Goal: Task Accomplishment & Management: Manage account settings

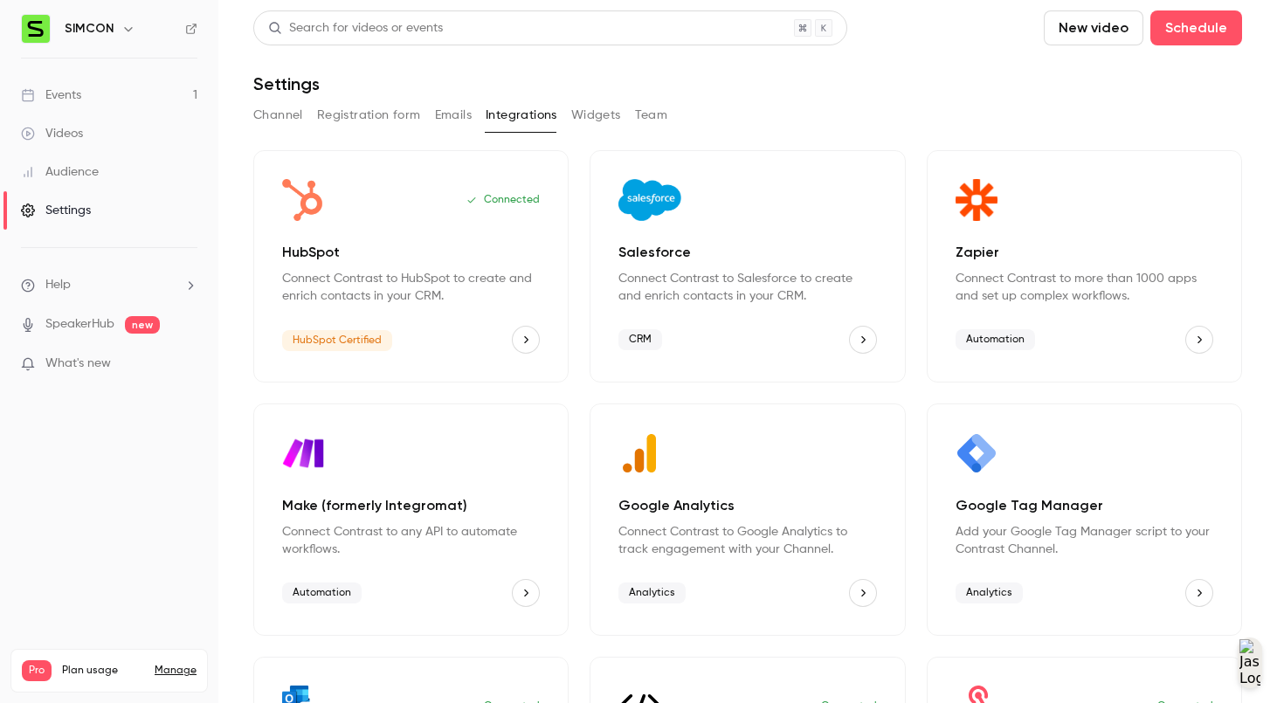
scroll to position [196, 0]
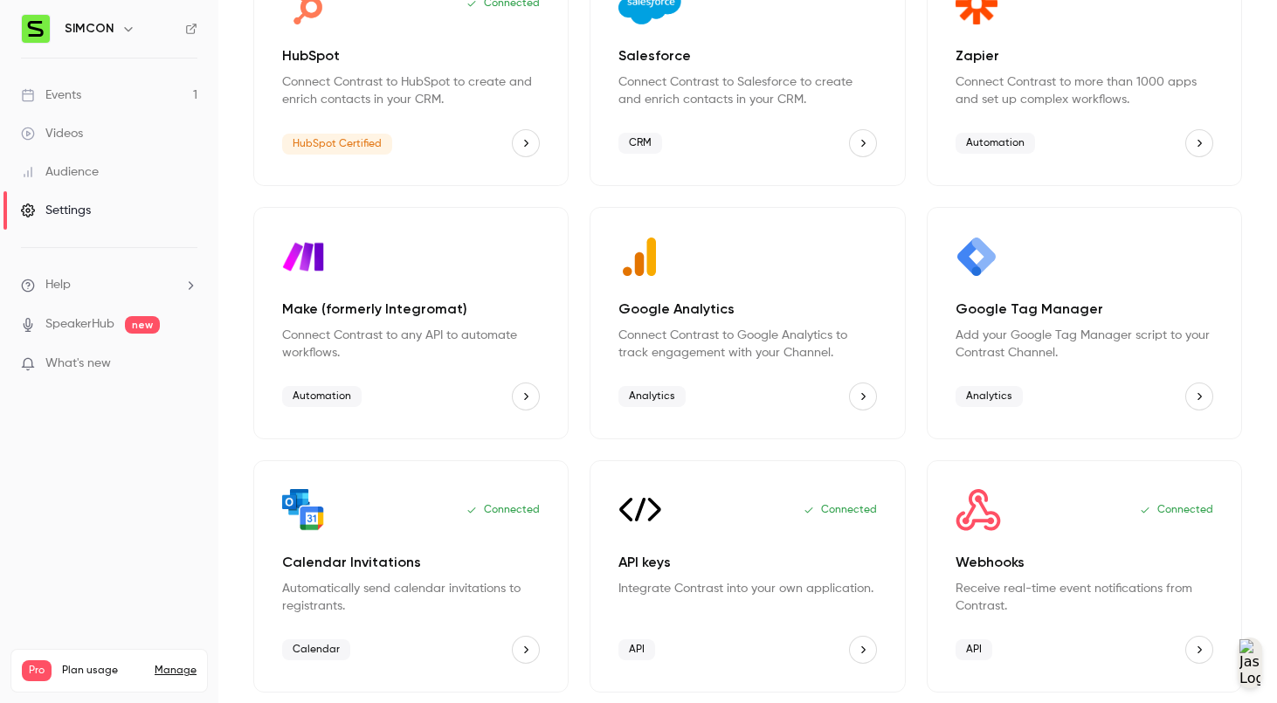
click at [88, 94] on link "Events 1" at bounding box center [109, 95] width 218 height 38
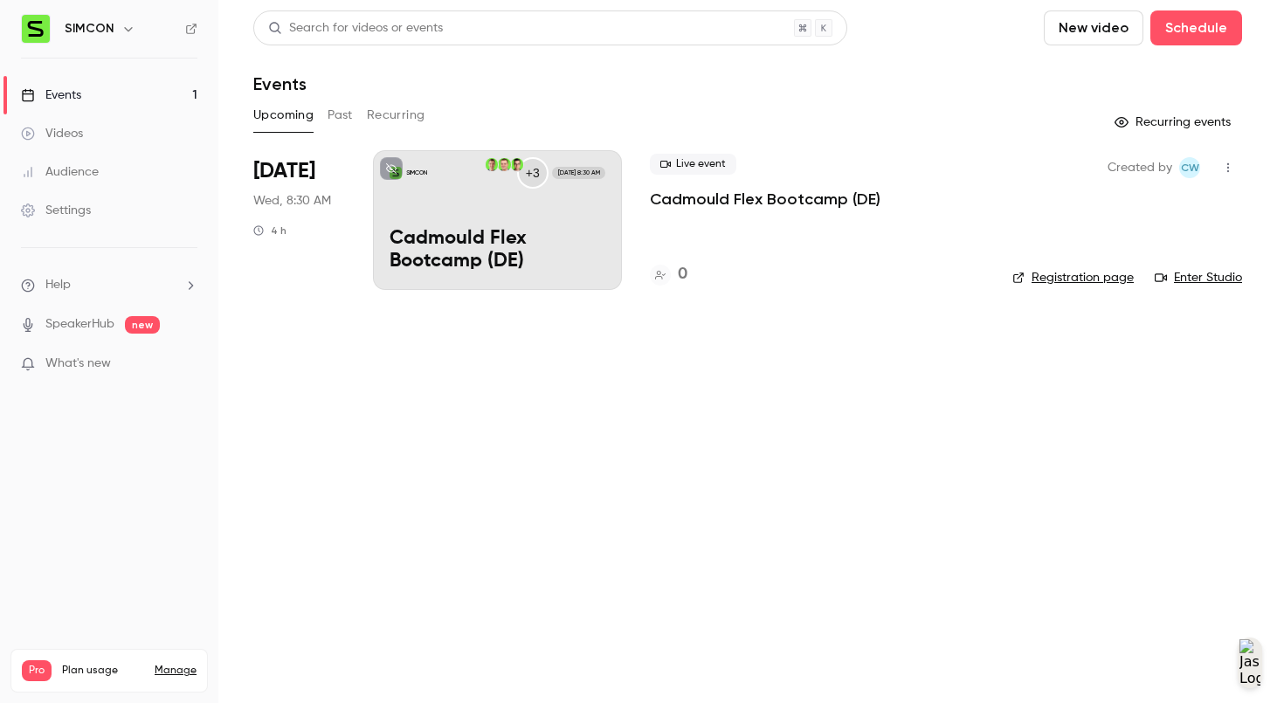
click at [565, 263] on p "Cadmould Flex Bootcamp (DE)" at bounding box center [497, 250] width 216 height 45
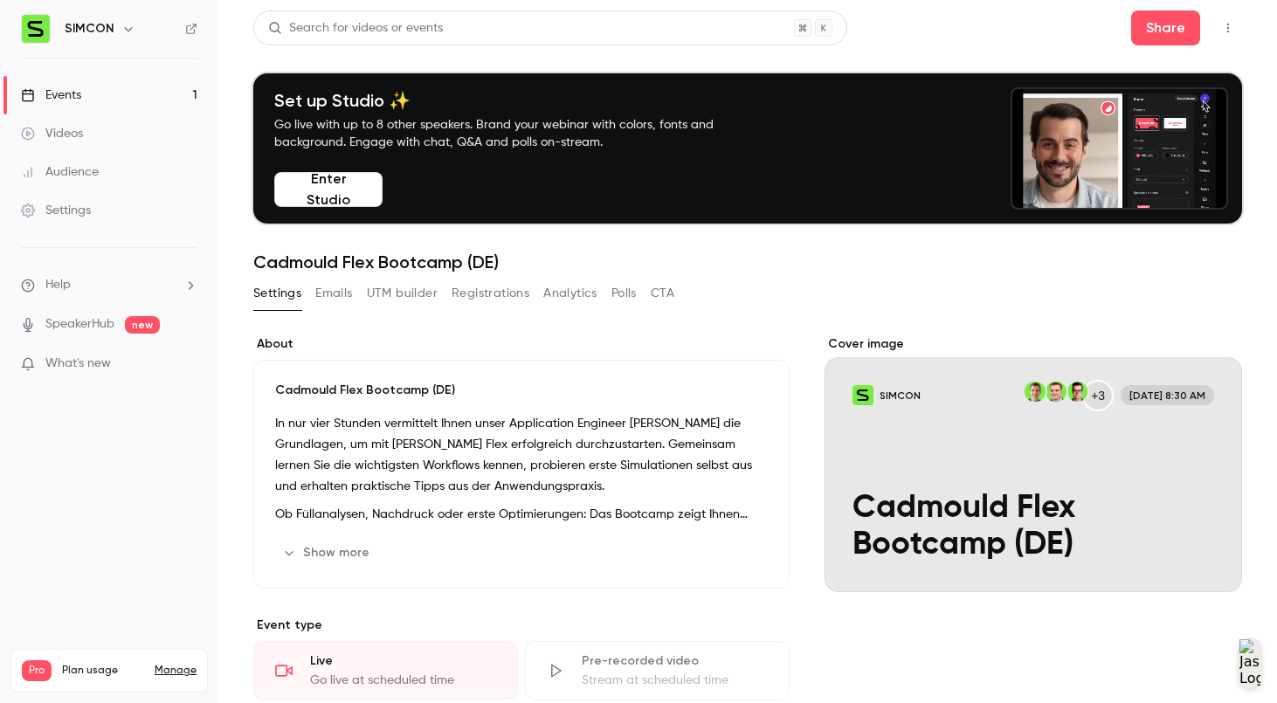
click at [679, 270] on h1 "Cadmould Flex Bootcamp (DE)" at bounding box center [747, 262] width 989 height 21
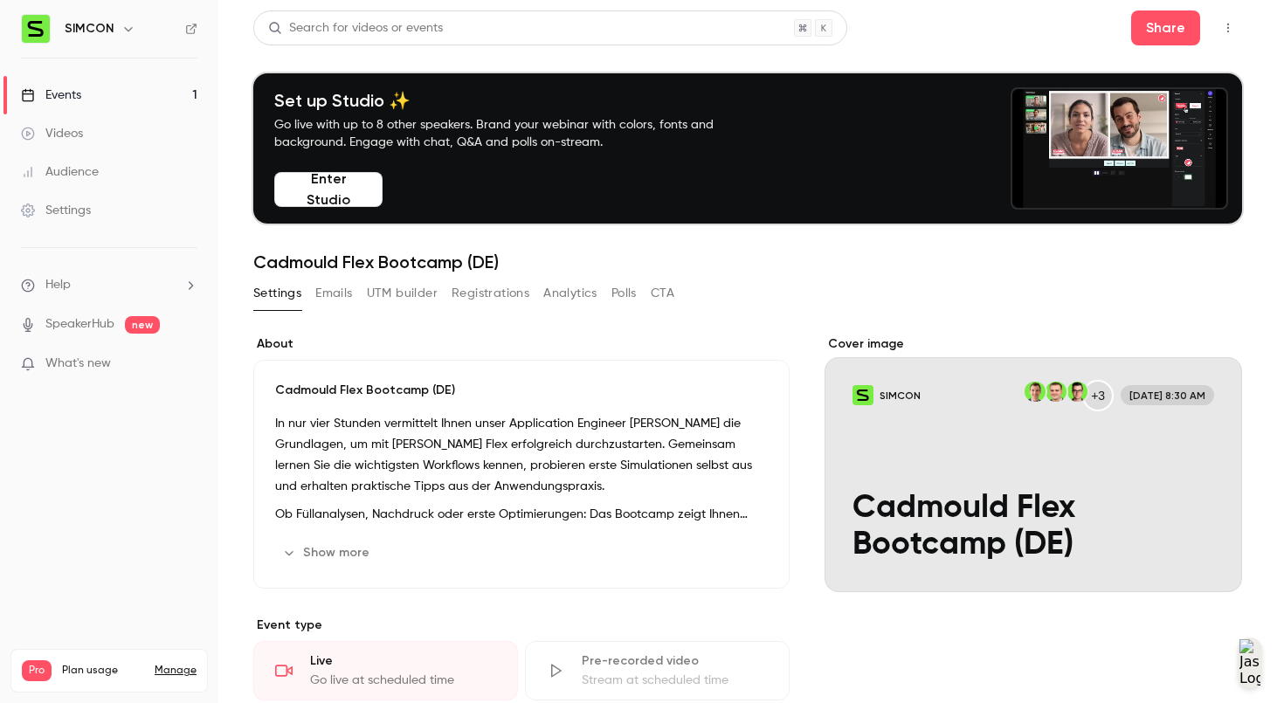
click at [1221, 30] on icon "button" at bounding box center [1228, 28] width 14 height 12
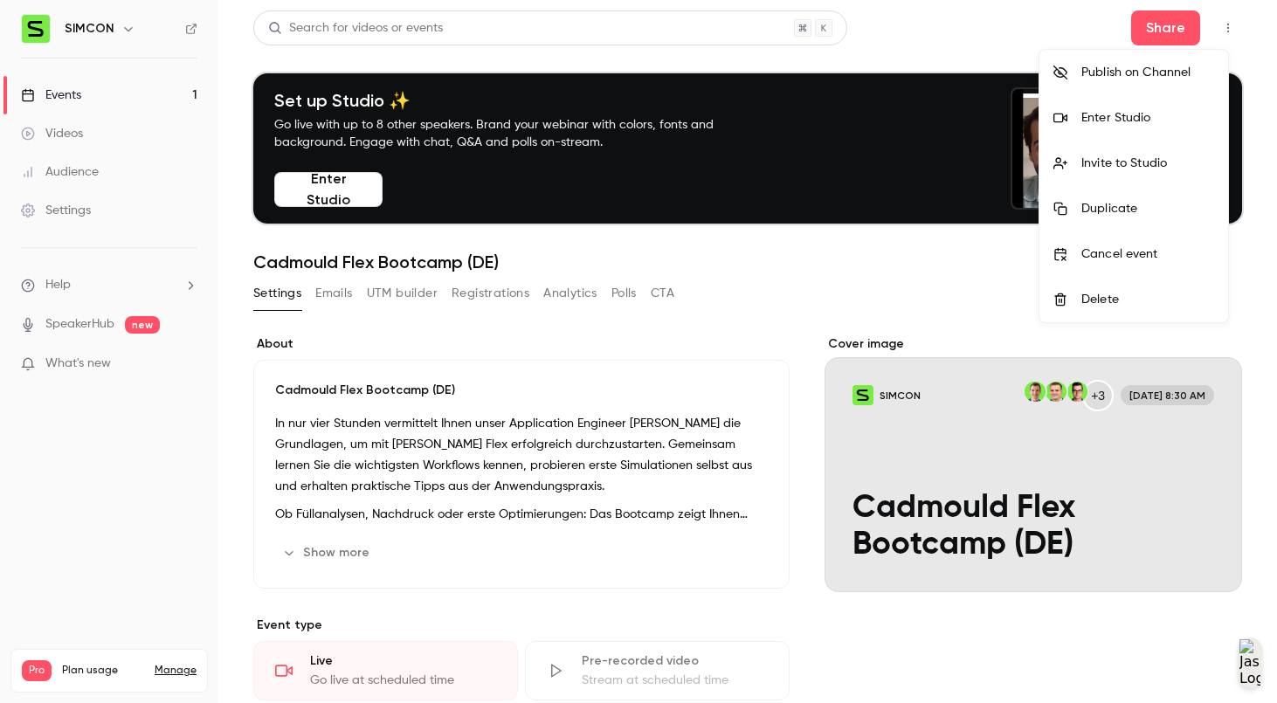
click at [433, 332] on div at bounding box center [638, 351] width 1277 height 703
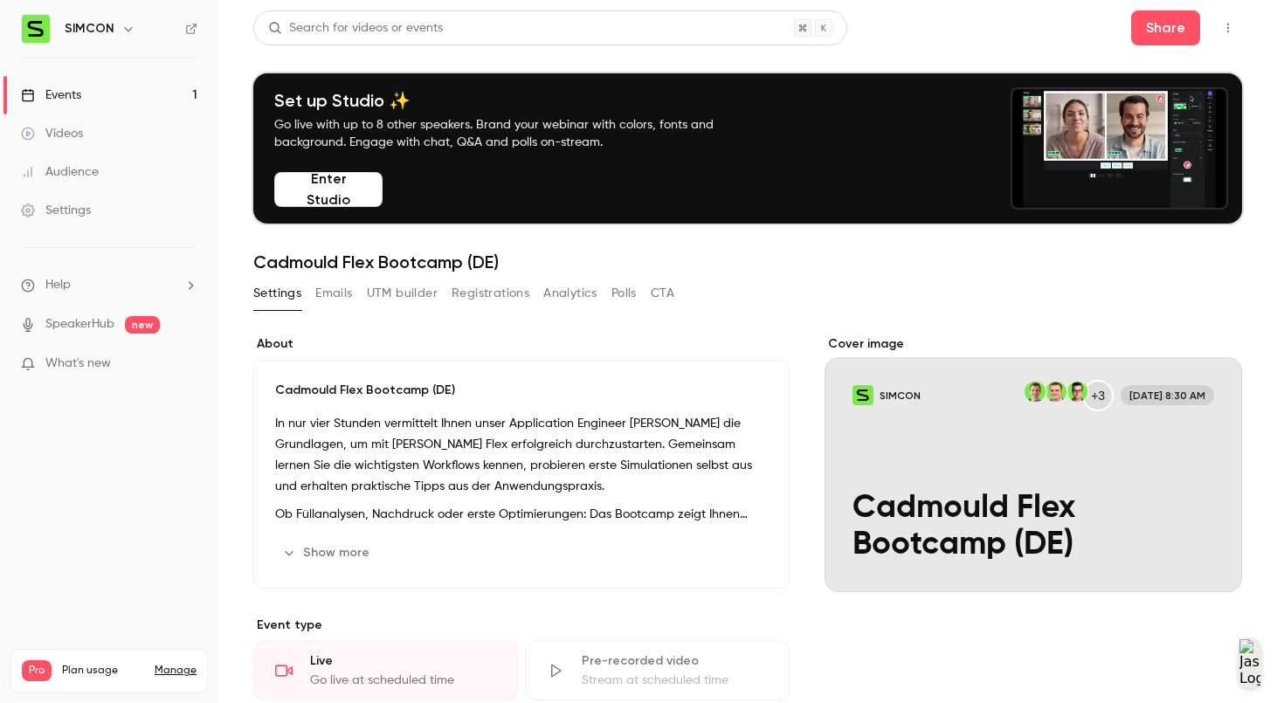
click at [519, 290] on button "Registrations" at bounding box center [490, 293] width 78 height 28
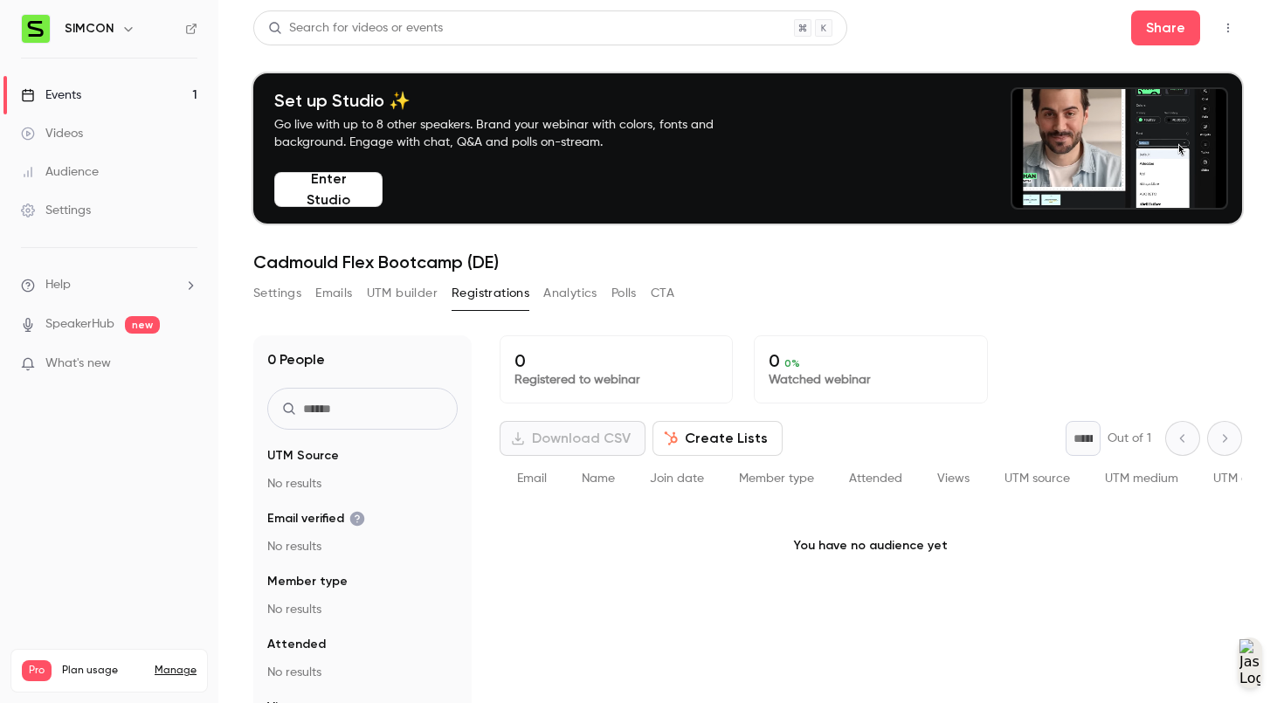
click at [258, 291] on button "Settings" at bounding box center [277, 293] width 48 height 28
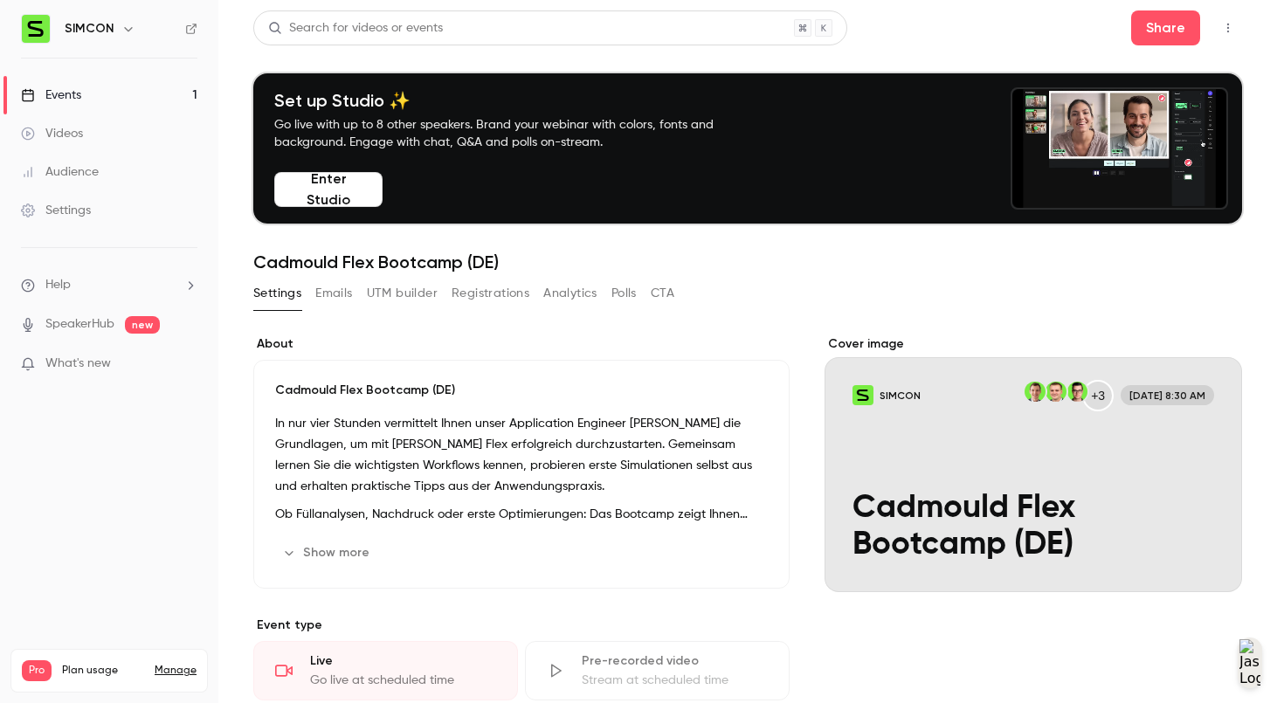
click at [43, 97] on div "Events" at bounding box center [51, 94] width 60 height 17
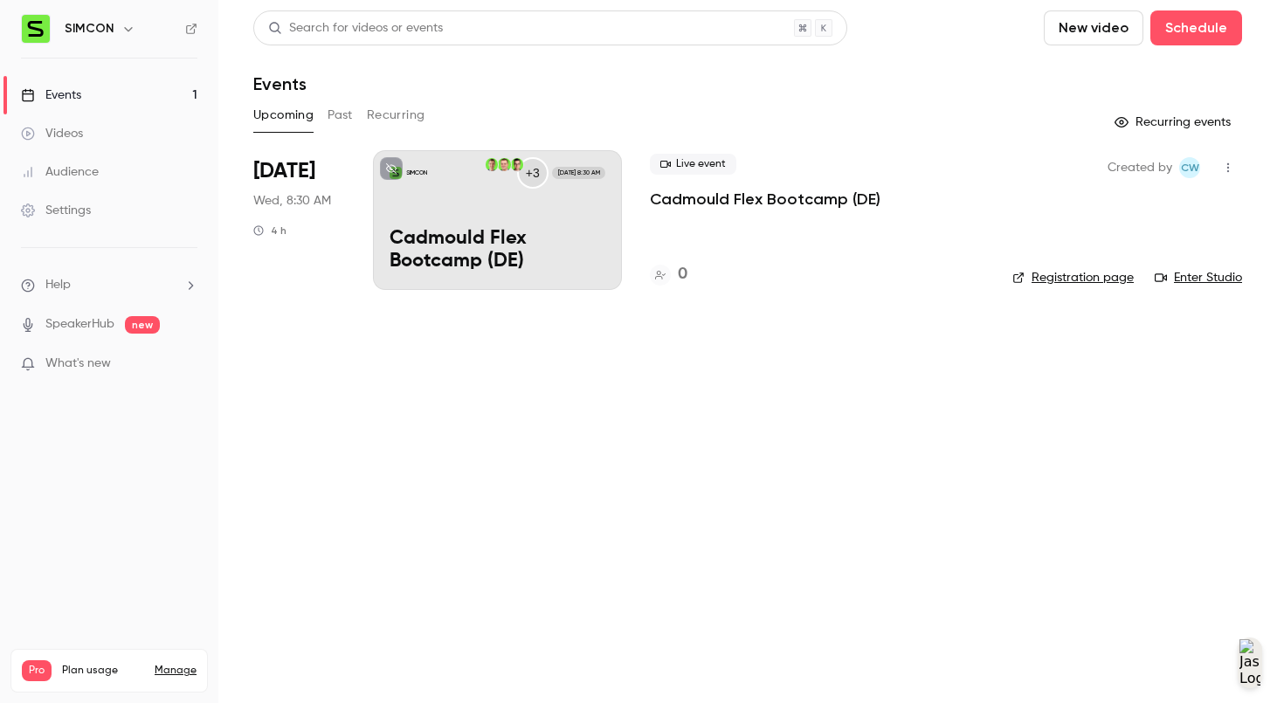
click at [561, 217] on div "SIMCON +3 [DATE] 8:30 AM Cadmould Flex Bootcamp (DE)" at bounding box center [497, 220] width 249 height 140
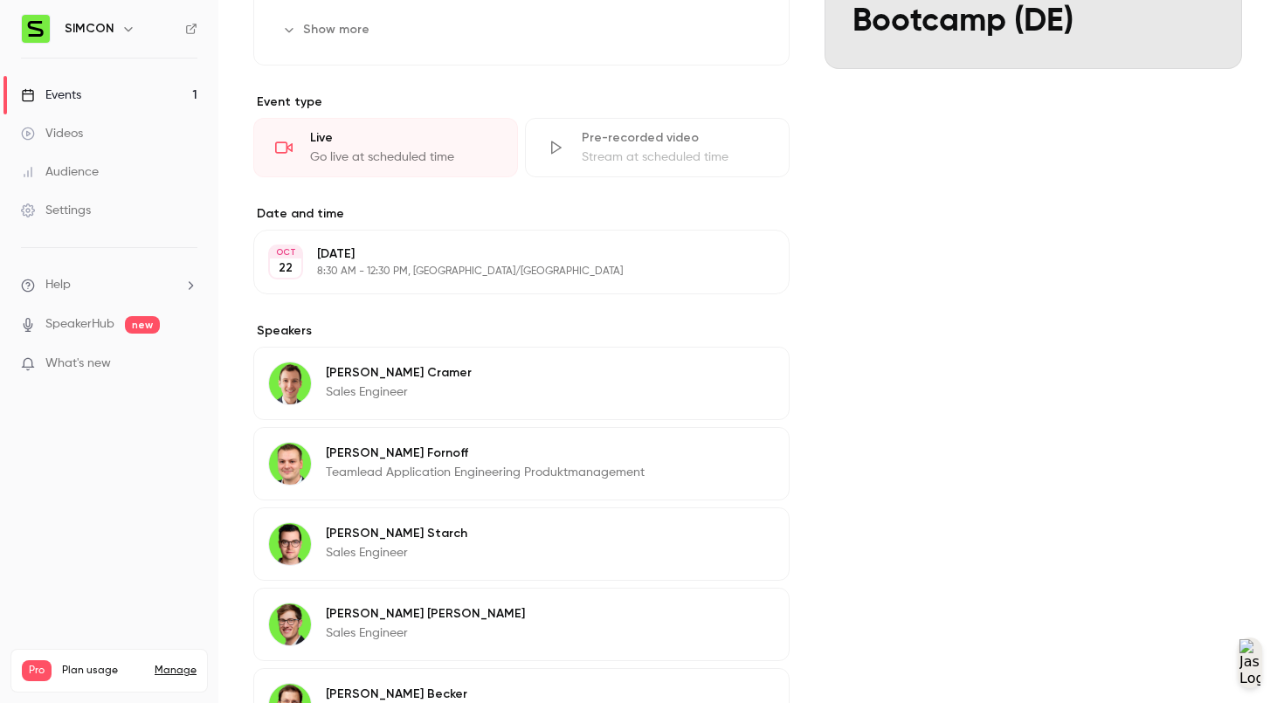
scroll to position [829, 0]
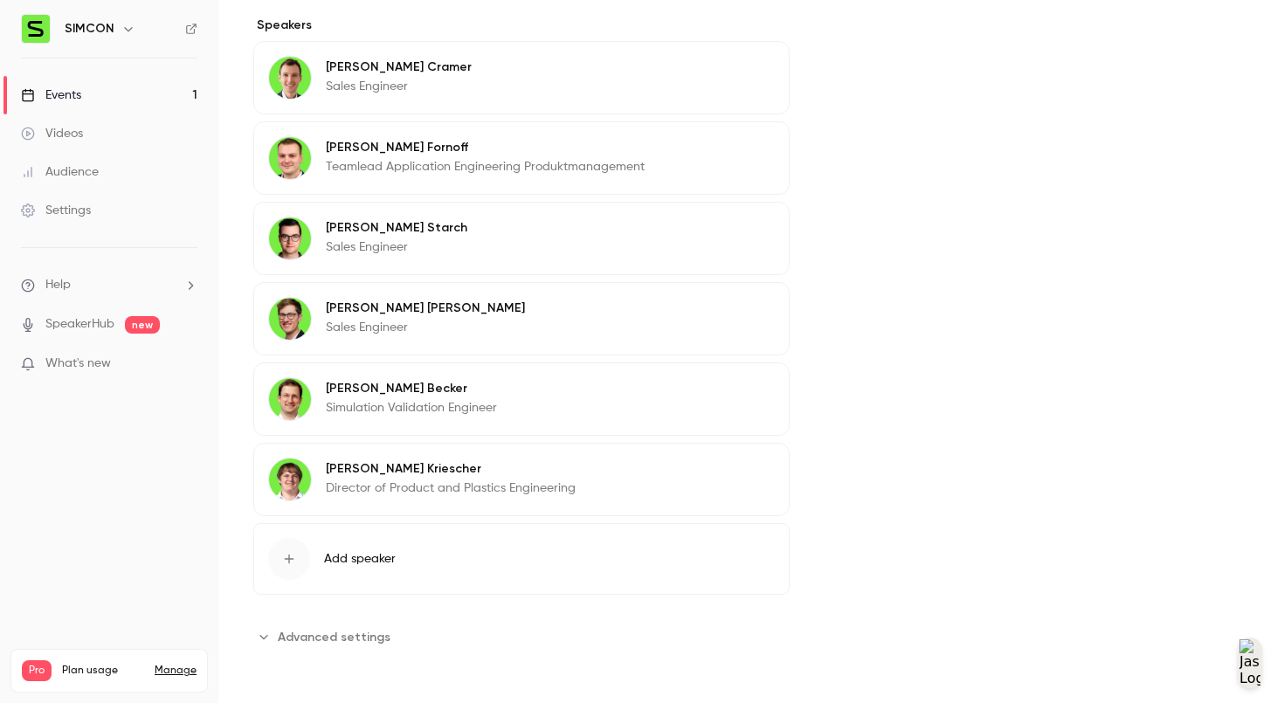
click at [87, 91] on link "Events 1" at bounding box center [109, 95] width 218 height 38
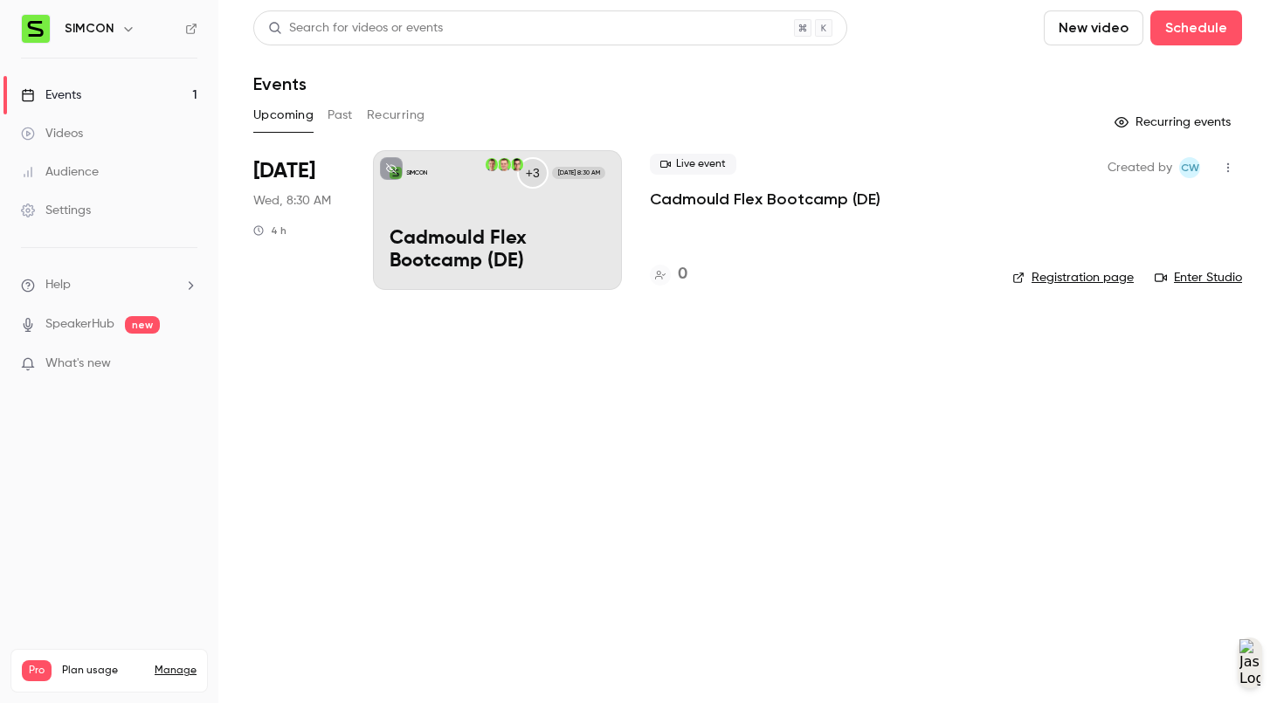
click at [1079, 279] on link "Registration page" at bounding box center [1072, 277] width 121 height 17
click at [421, 235] on p "Cadmould Flex Bootcamp (DE)" at bounding box center [497, 250] width 216 height 45
click at [354, 411] on main "Search for videos or events New video Schedule Events Upcoming Past Recurring R…" at bounding box center [747, 351] width 1058 height 703
click at [482, 252] on p "Cadmould Flex Bootcamp (DE)" at bounding box center [497, 250] width 216 height 45
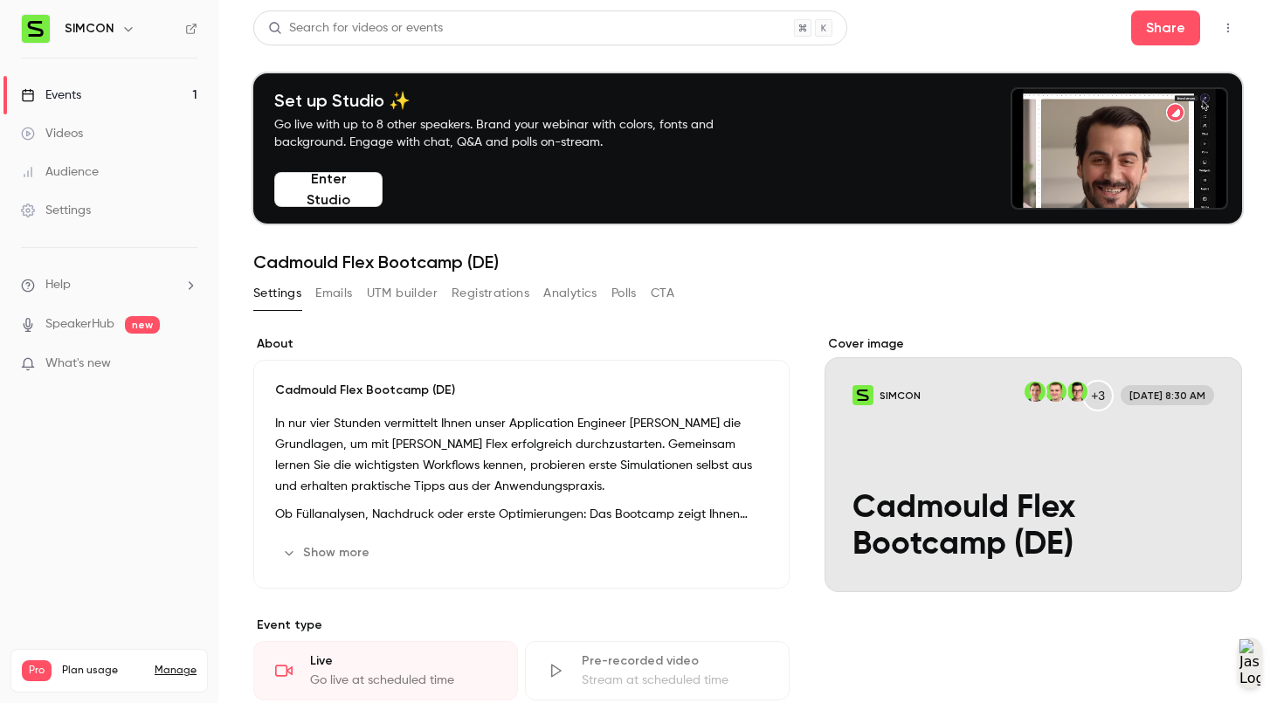
click at [513, 288] on button "Registrations" at bounding box center [490, 293] width 78 height 28
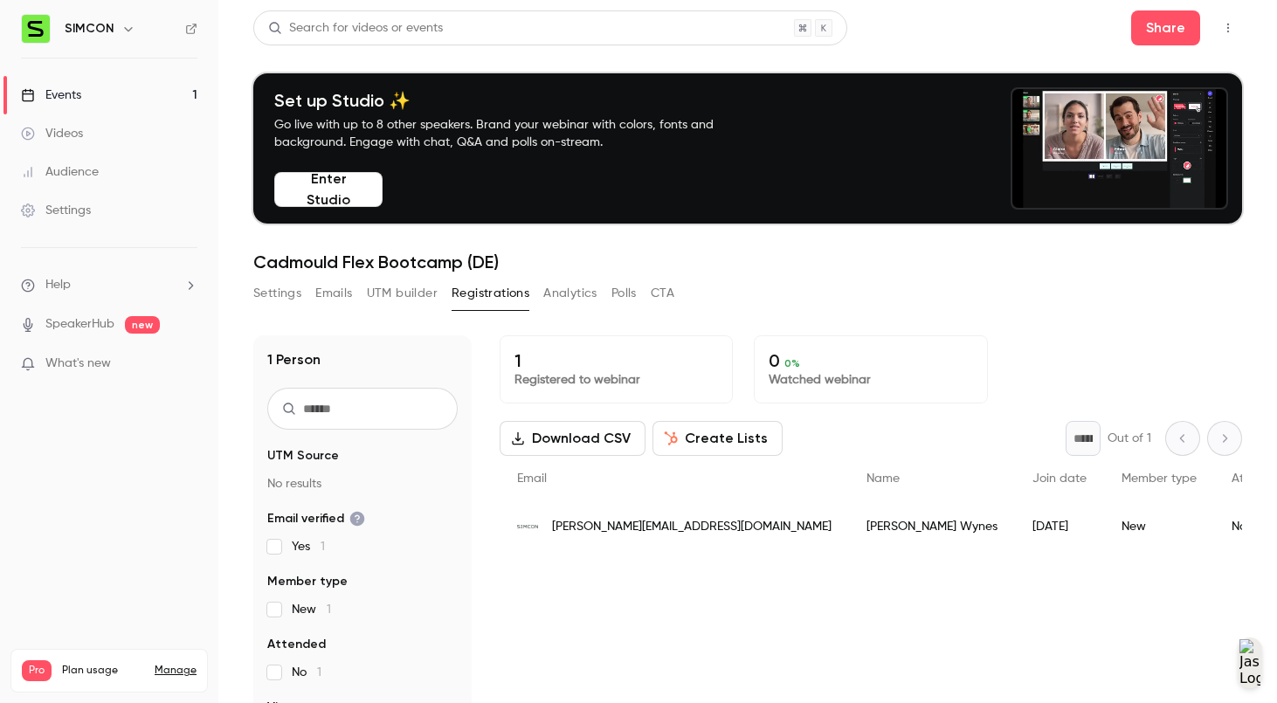
click at [617, 367] on p "1" at bounding box center [615, 360] width 203 height 21
click at [606, 383] on p "Registered to webinar" at bounding box center [615, 379] width 203 height 17
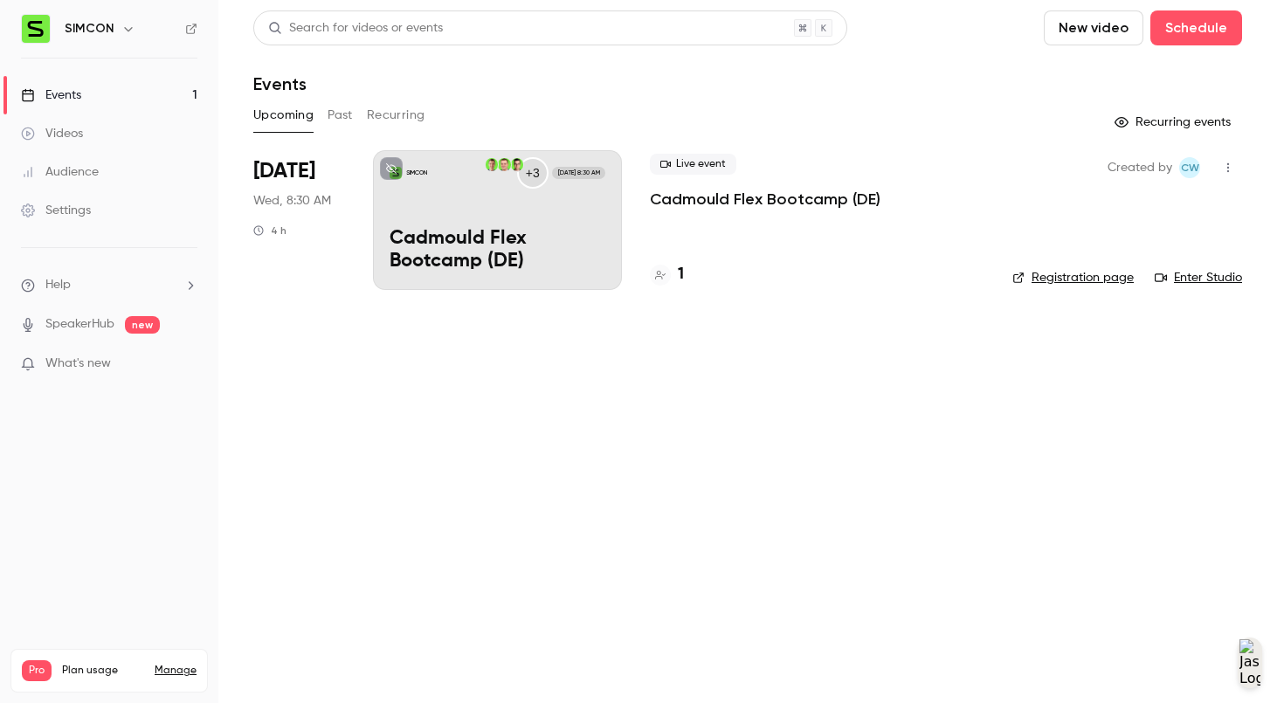
click at [1111, 271] on link "Registration page" at bounding box center [1072, 277] width 121 height 17
